Goal: Obtain resource: Download file/media

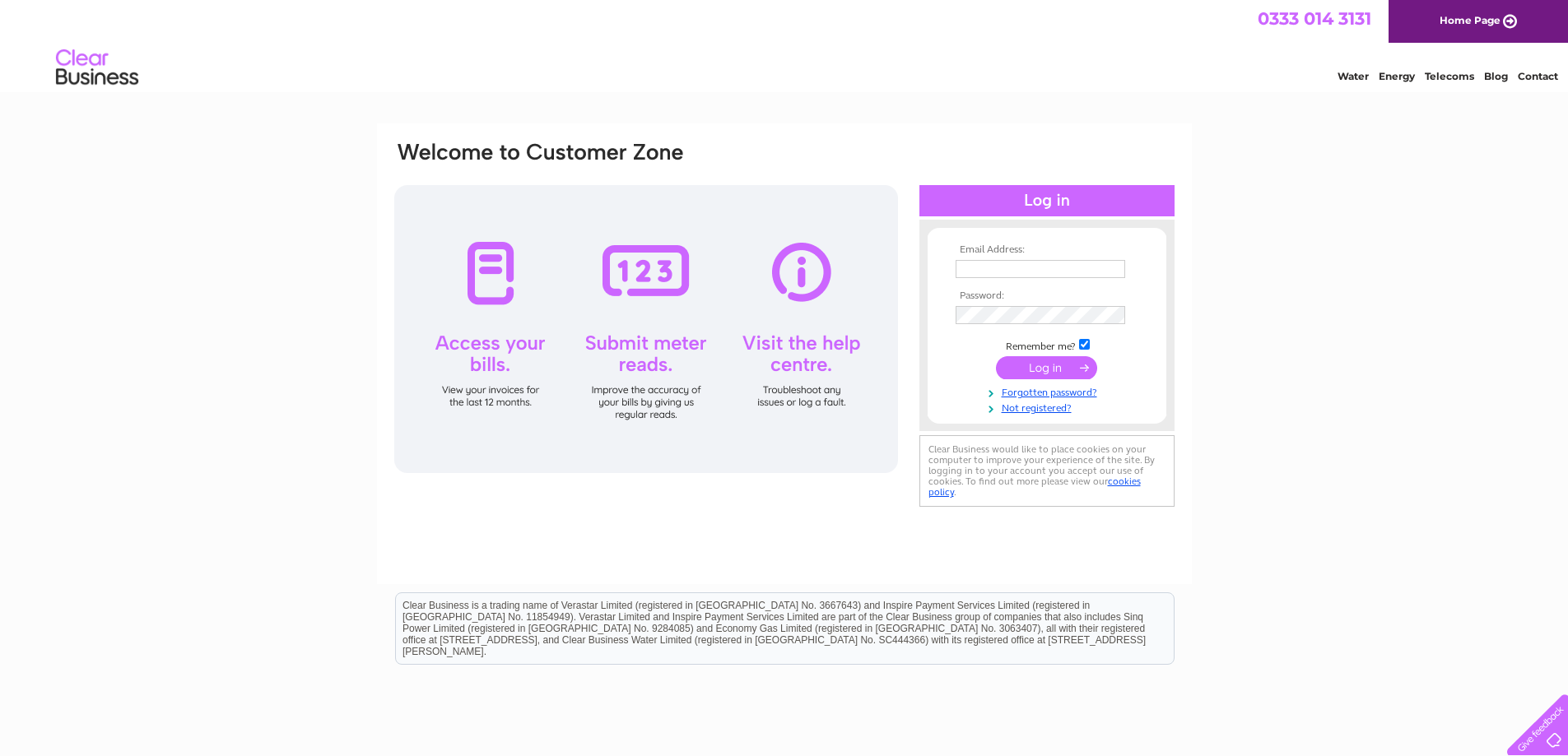
type input "accounts@rochcare.com"
click at [1049, 372] on input "submit" at bounding box center [1047, 368] width 101 height 23
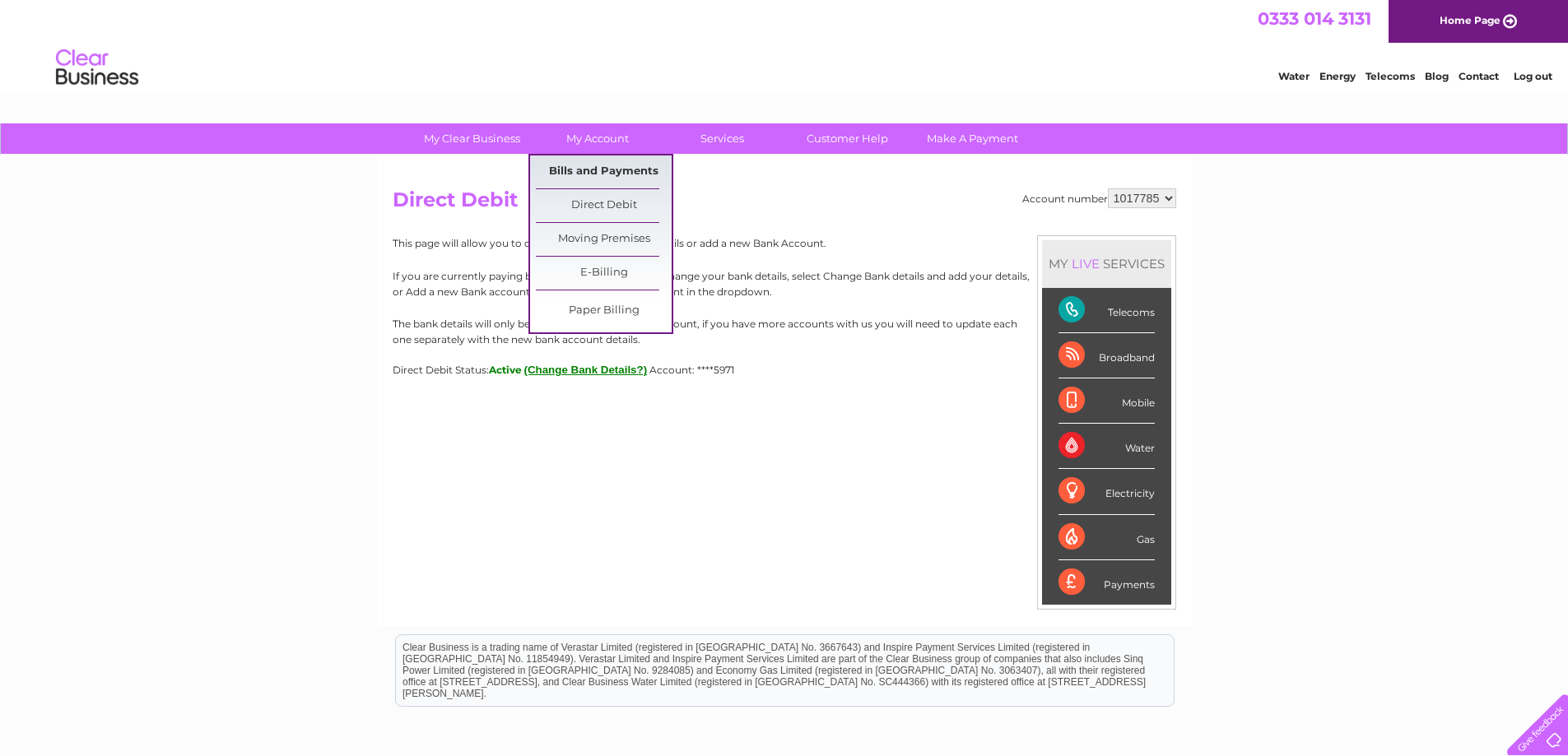
click at [609, 175] on link "Bills and Payments" at bounding box center [604, 172] width 136 height 33
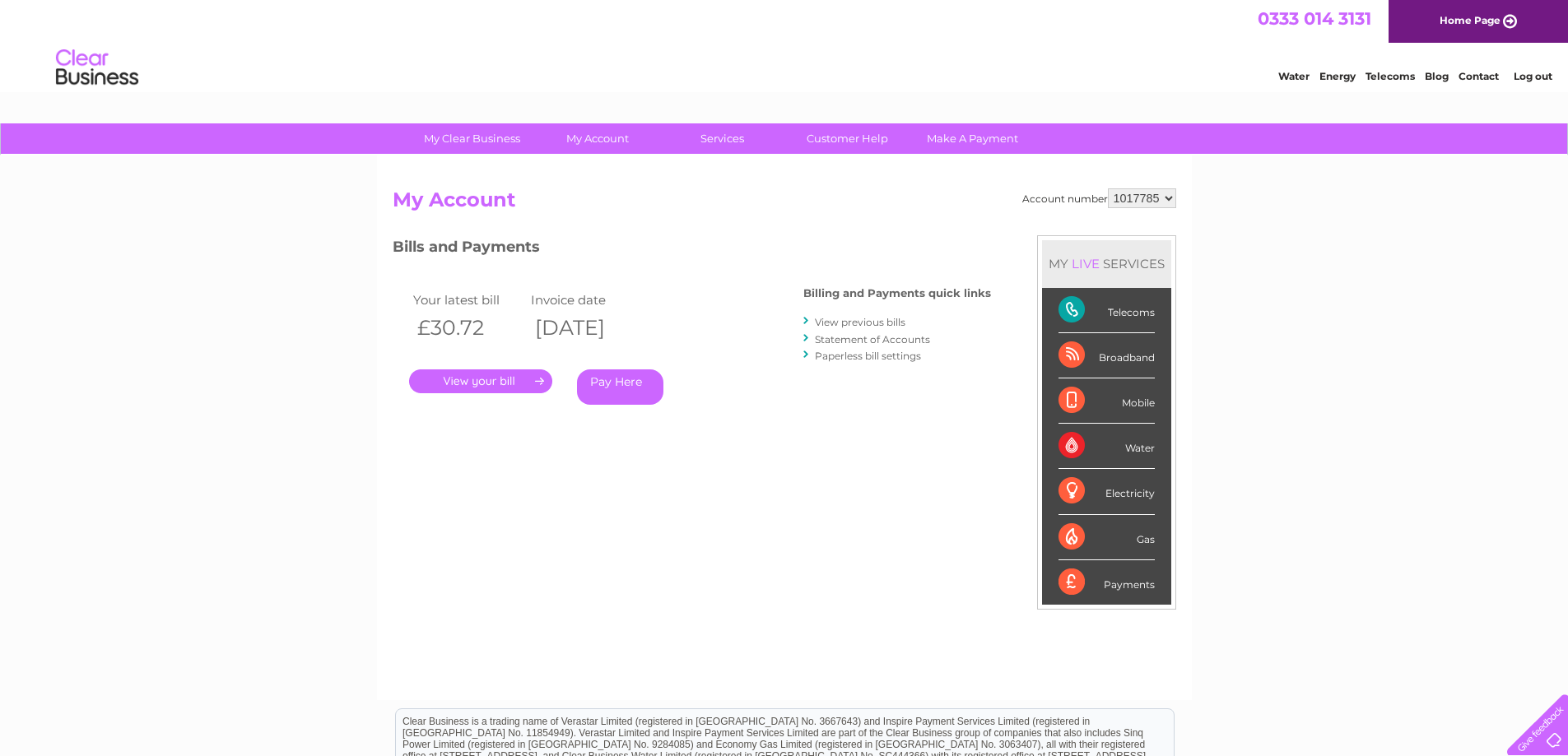
click at [472, 378] on link "." at bounding box center [480, 381] width 144 height 23
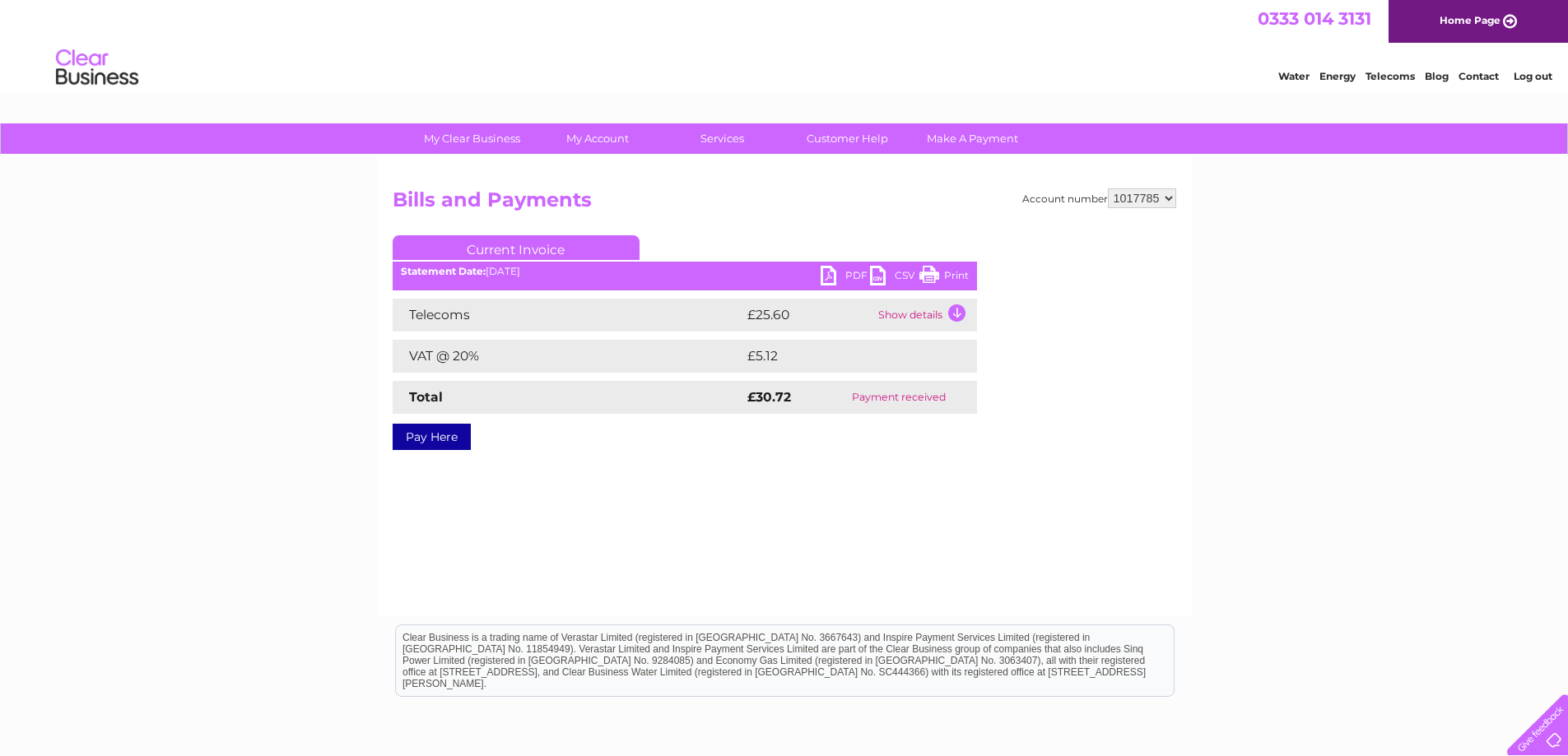
click at [831, 272] on link "PDF" at bounding box center [845, 278] width 50 height 23
click at [1536, 77] on link "Log out" at bounding box center [1533, 76] width 38 height 12
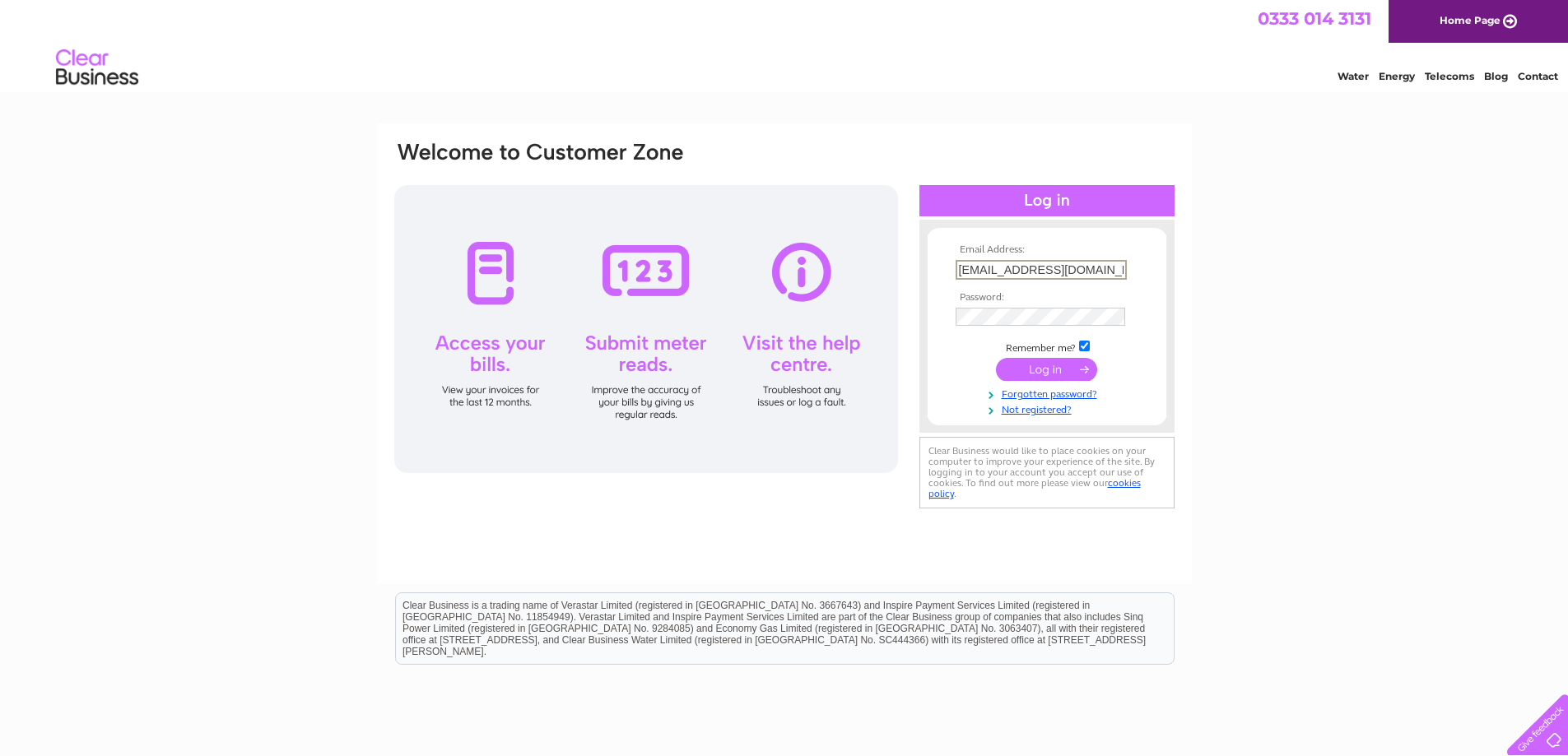
drag, startPoint x: 959, startPoint y: 266, endPoint x: 1133, endPoint y: 274, distance: 174.2
click at [1133, 274] on td "accounts@rochcare.com" at bounding box center [1046, 270] width 191 height 28
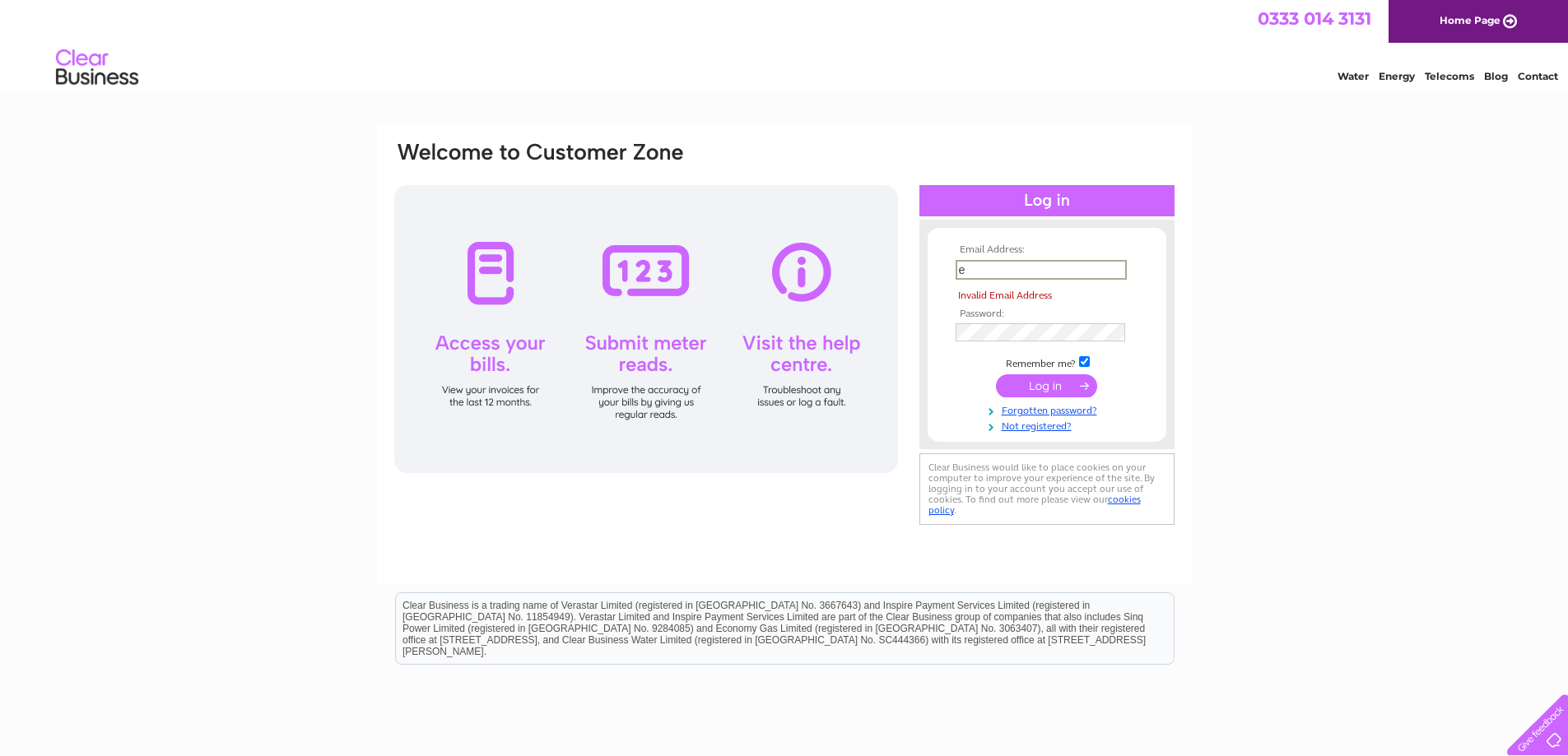
type input "elaine@rochcare.com"
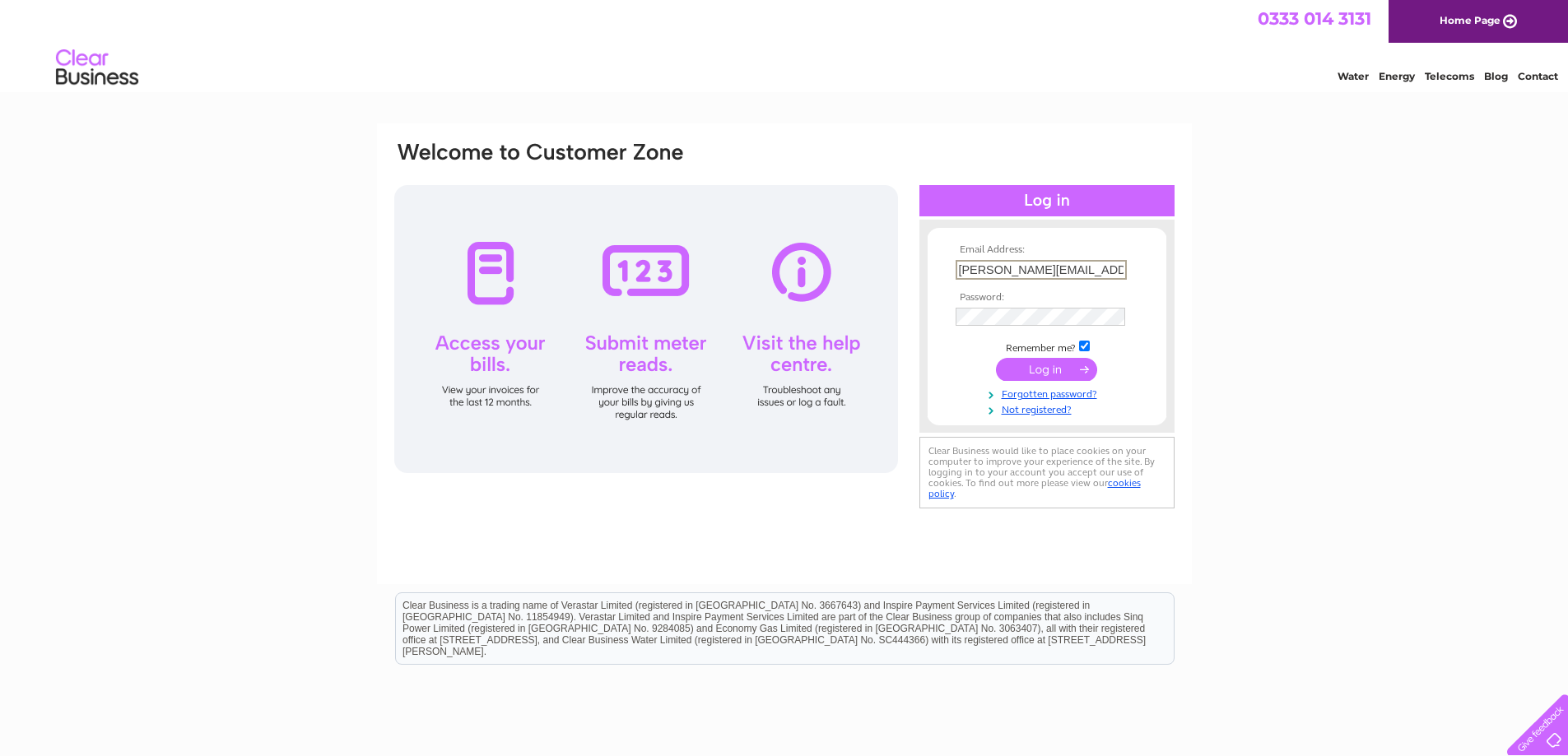
click at [1045, 375] on input "submit" at bounding box center [1047, 369] width 101 height 23
click at [1043, 369] on input "submit" at bounding box center [1047, 368] width 101 height 23
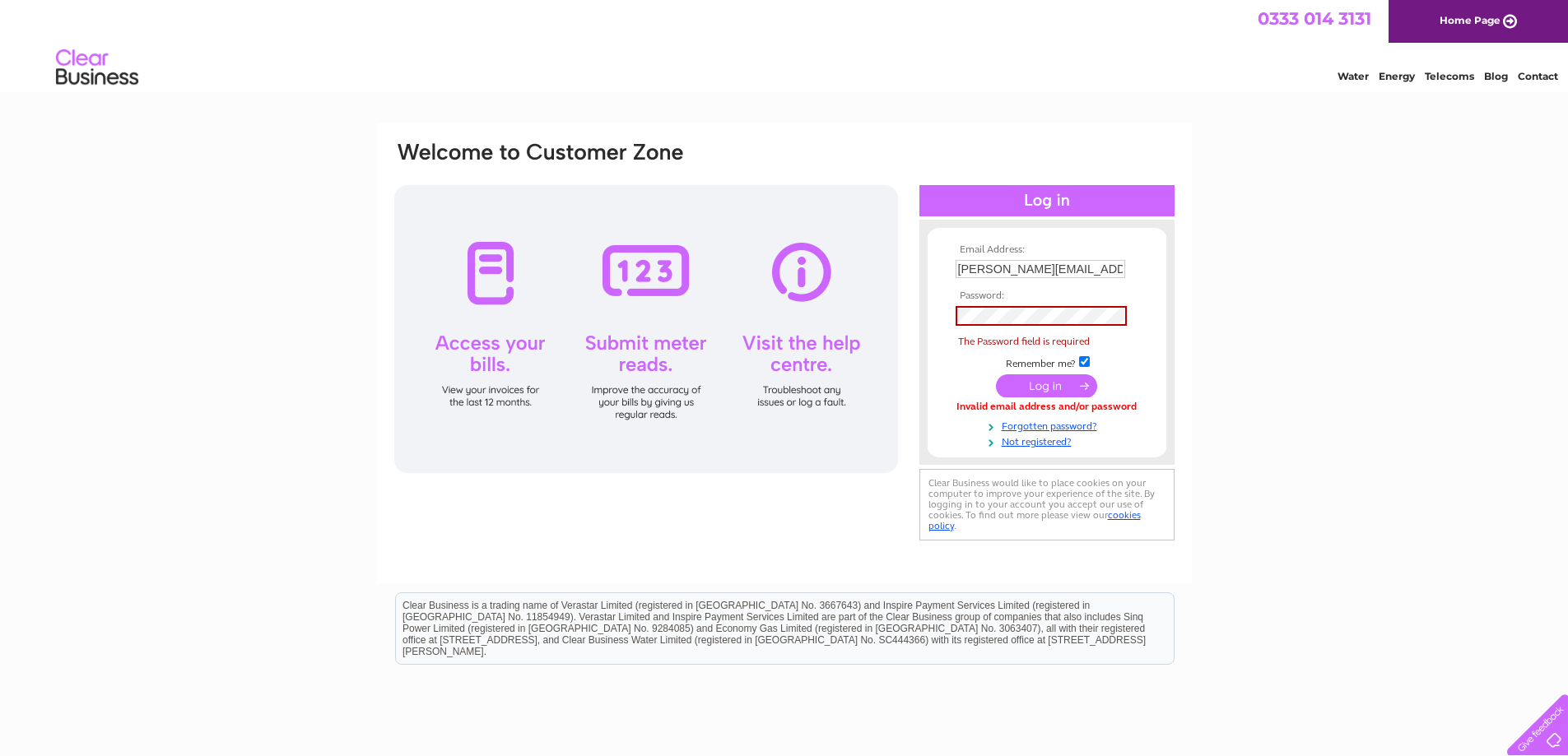
click at [1027, 303] on td at bounding box center [1046, 316] width 191 height 28
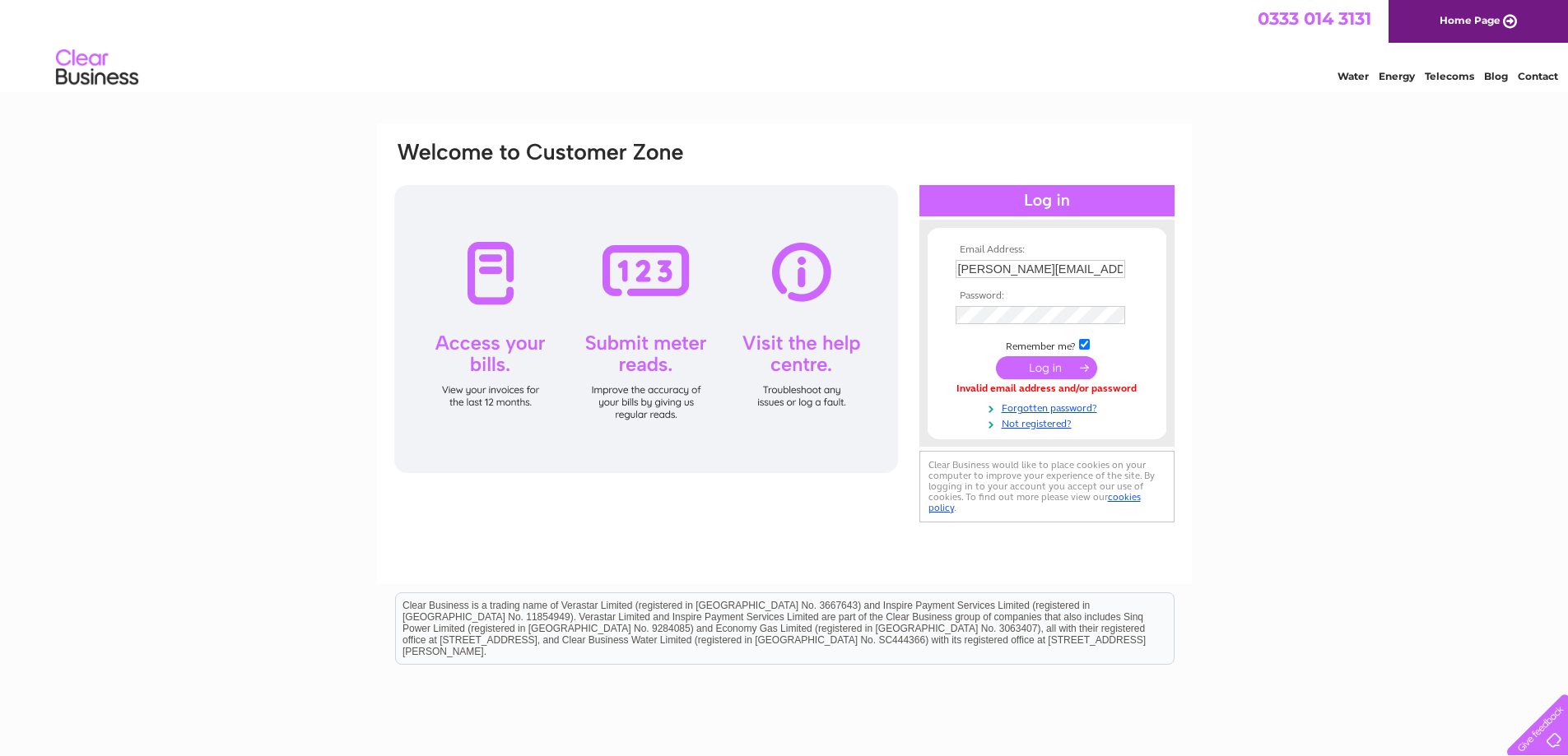
click at [1015, 366] on input "submit" at bounding box center [1047, 368] width 101 height 23
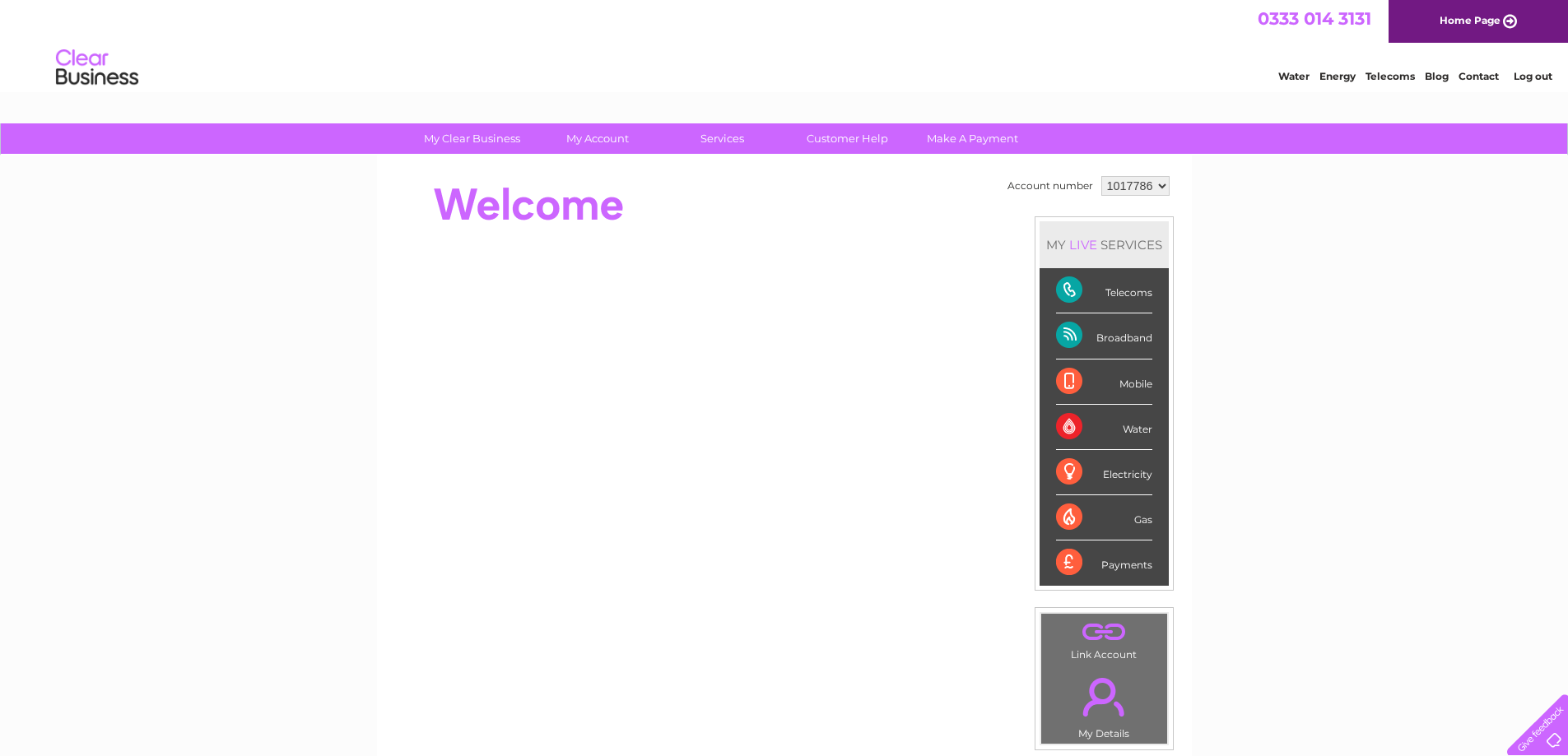
click at [1408, 263] on div "My Clear Business Login Details My Details My Preferences Link Account My Accou…" at bounding box center [784, 585] width 1568 height 925
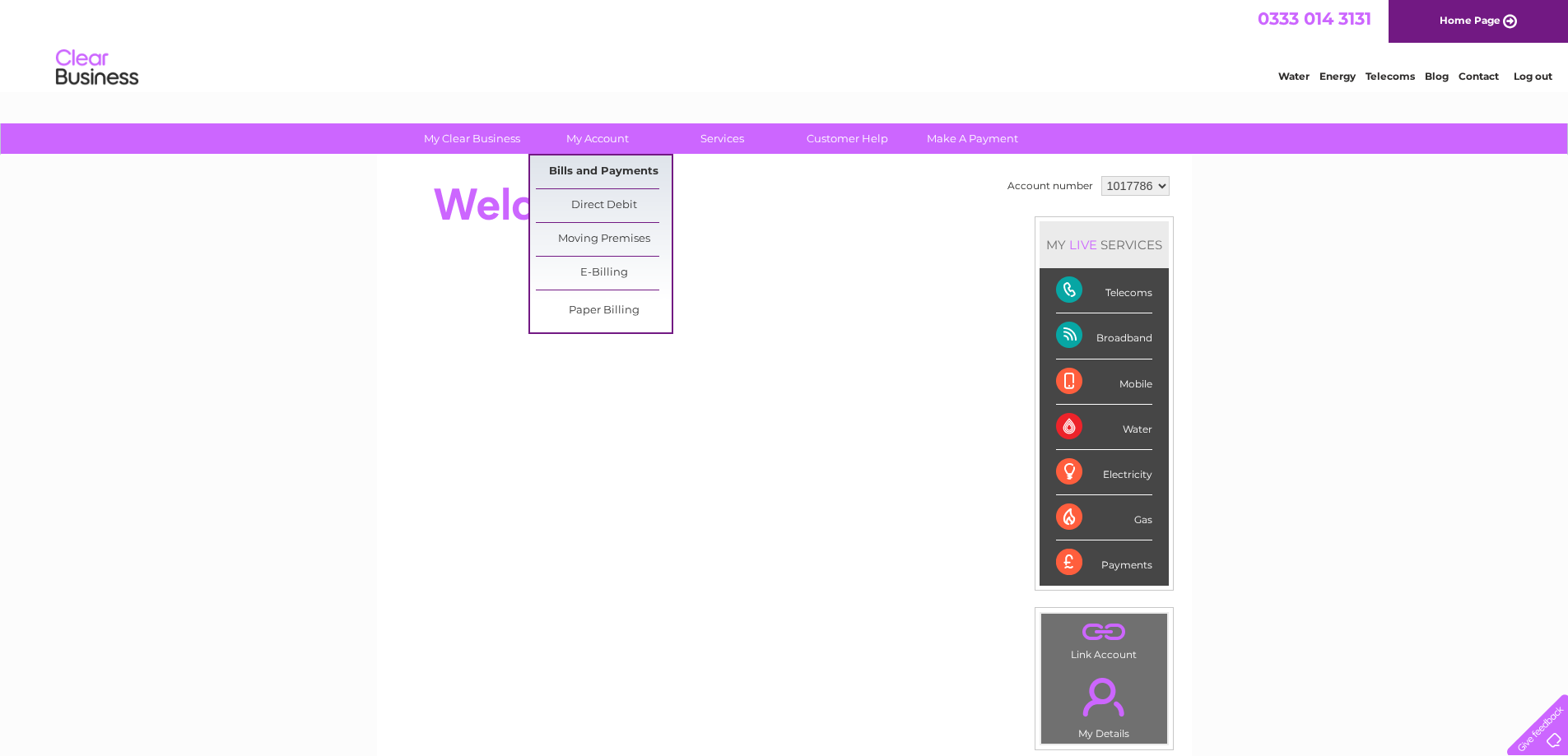
click at [595, 168] on link "Bills and Payments" at bounding box center [604, 172] width 136 height 33
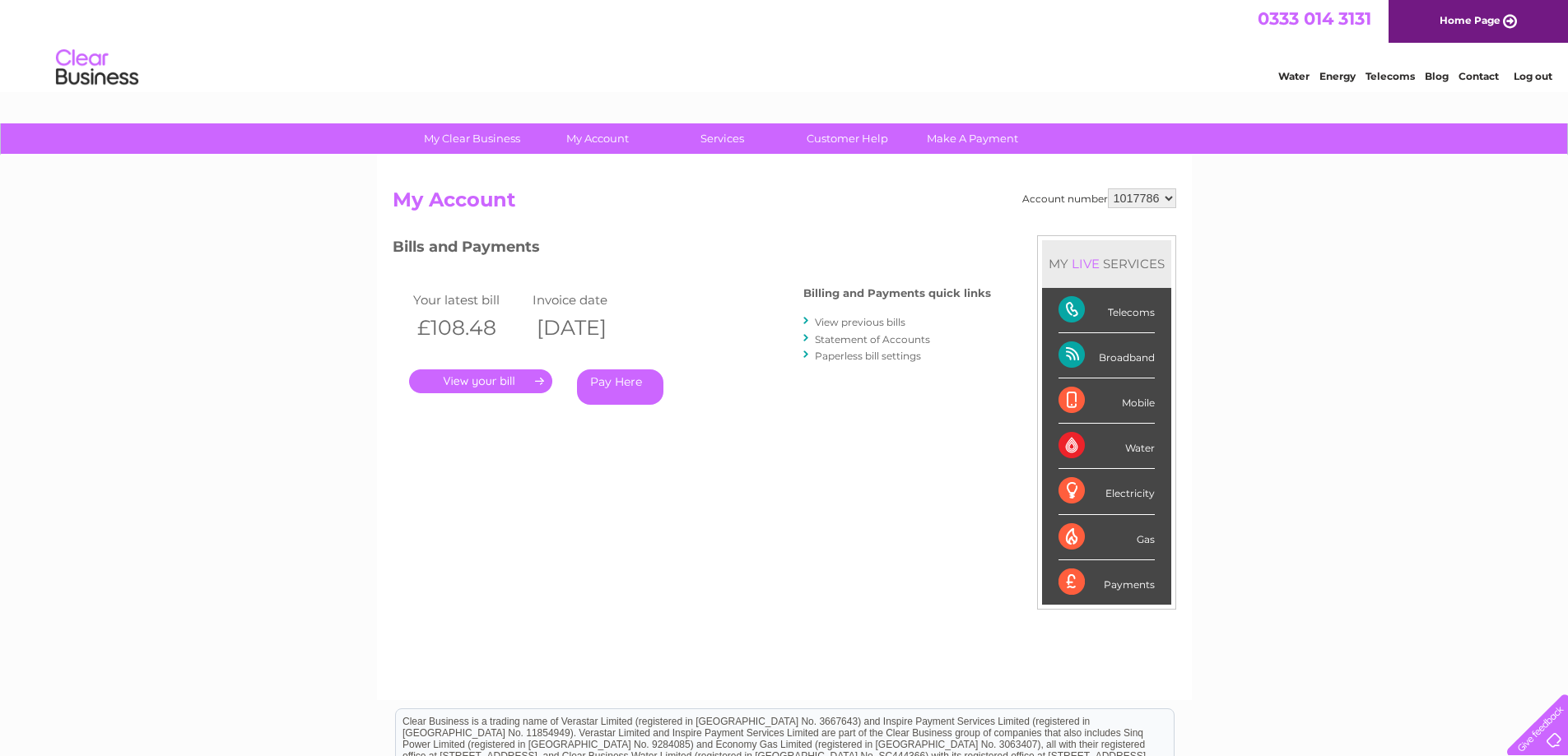
click at [512, 383] on link "." at bounding box center [480, 381] width 144 height 23
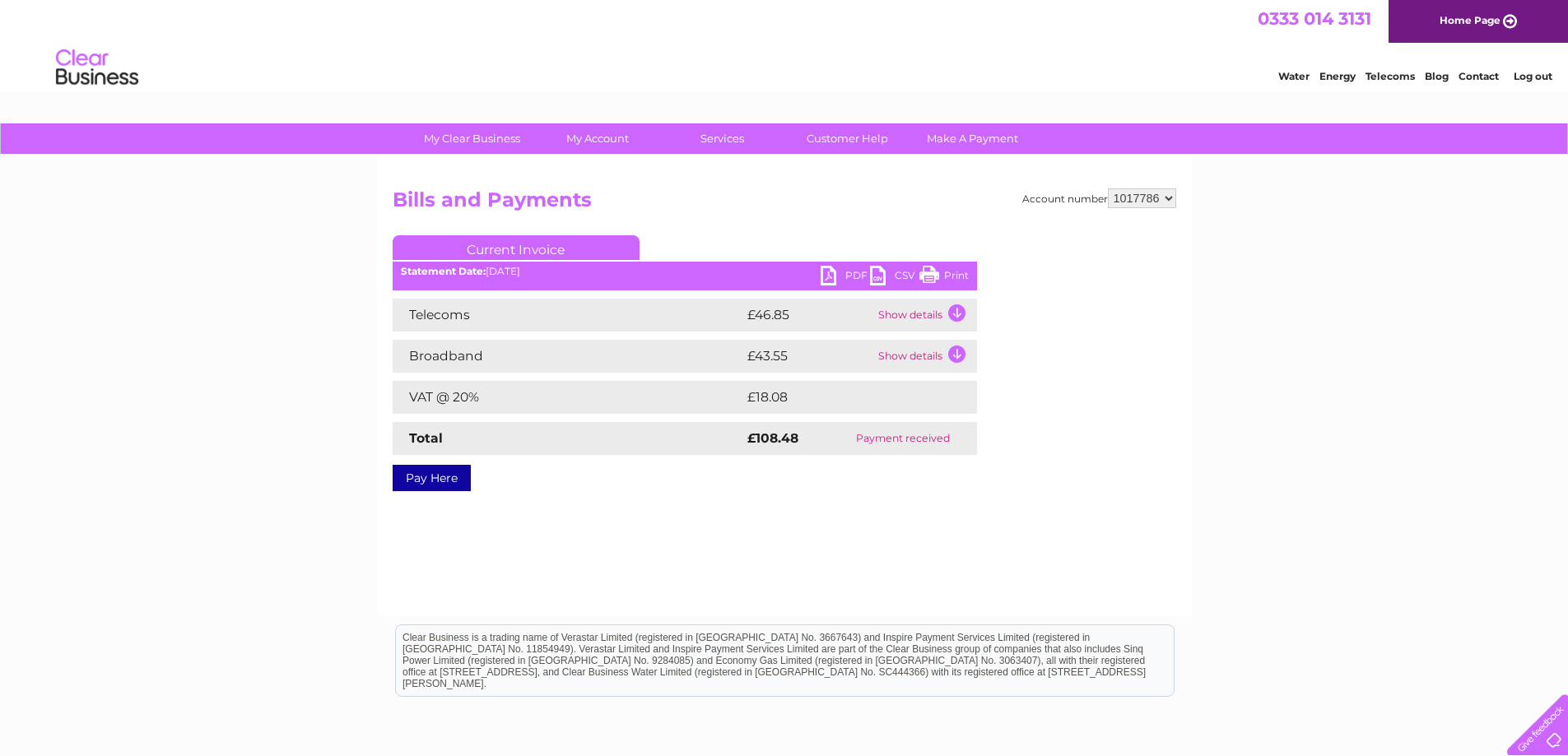
click at [850, 277] on link "PDF" at bounding box center [845, 278] width 50 height 23
click at [1545, 74] on link "Log out" at bounding box center [1533, 76] width 38 height 12
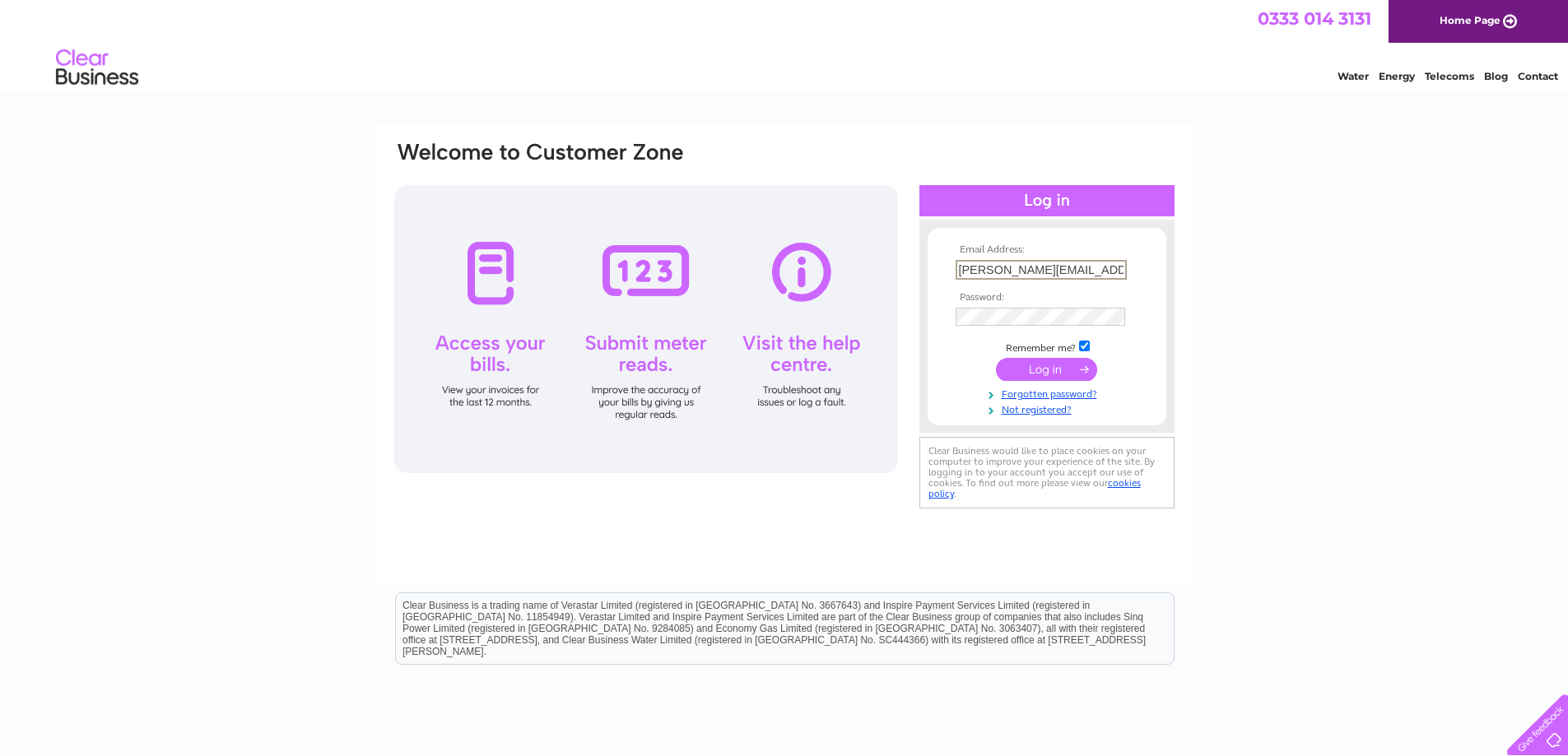
type input "accounts@rochcare.com"
click at [1062, 365] on input "submit" at bounding box center [1047, 368] width 101 height 23
